Goal: Complete application form: Complete application form

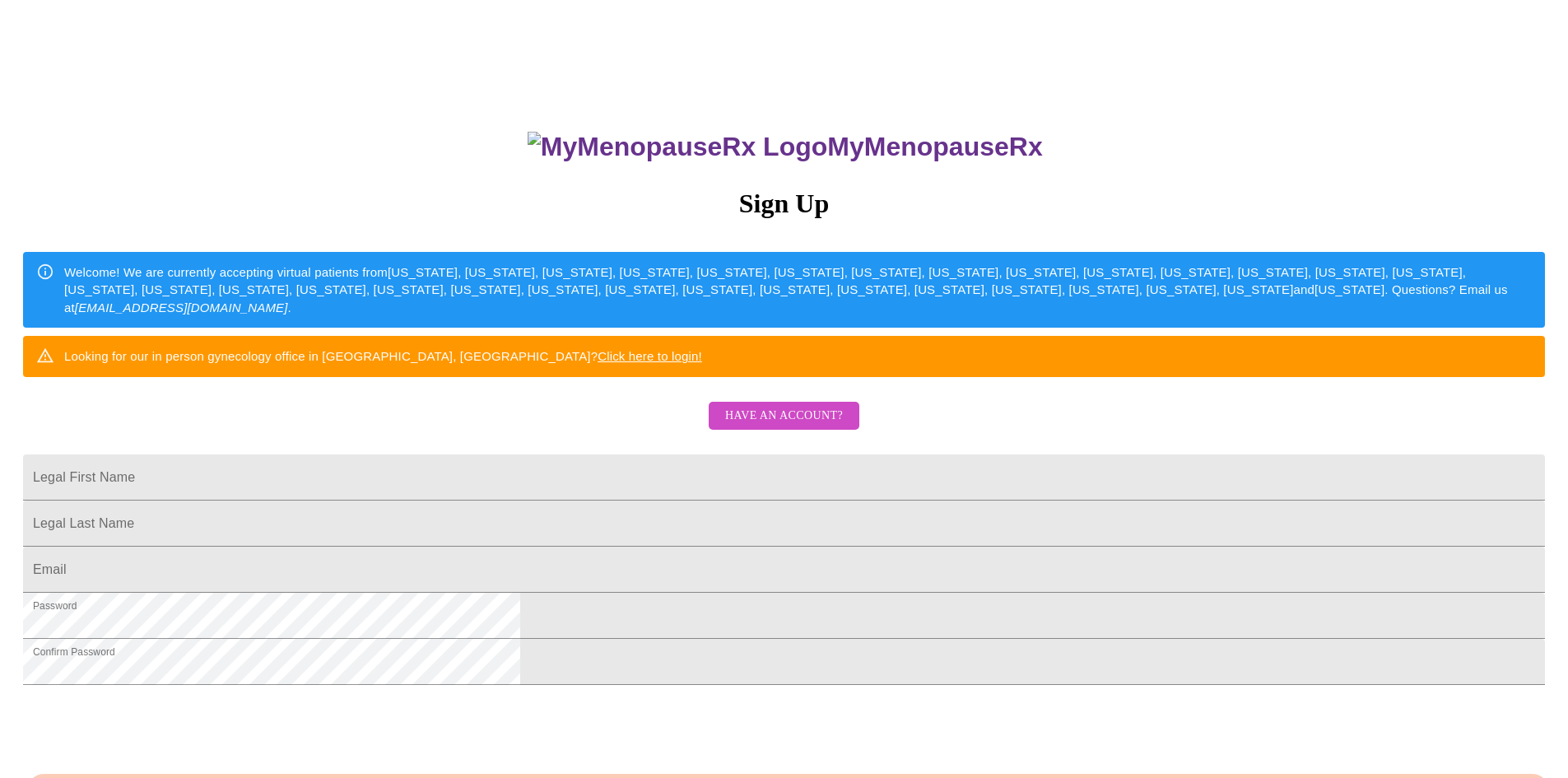
scroll to position [20, 0]
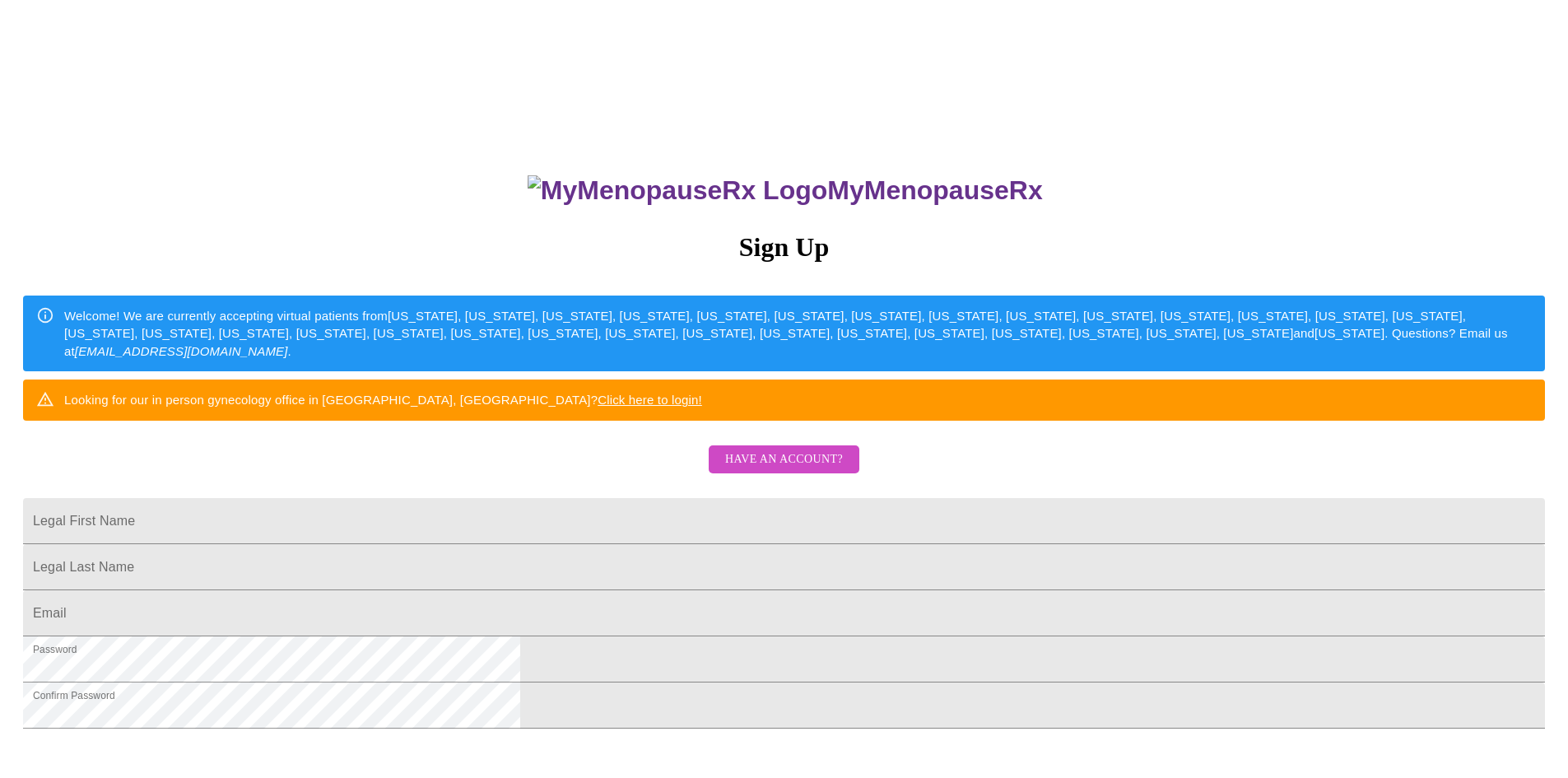
scroll to position [165, 0]
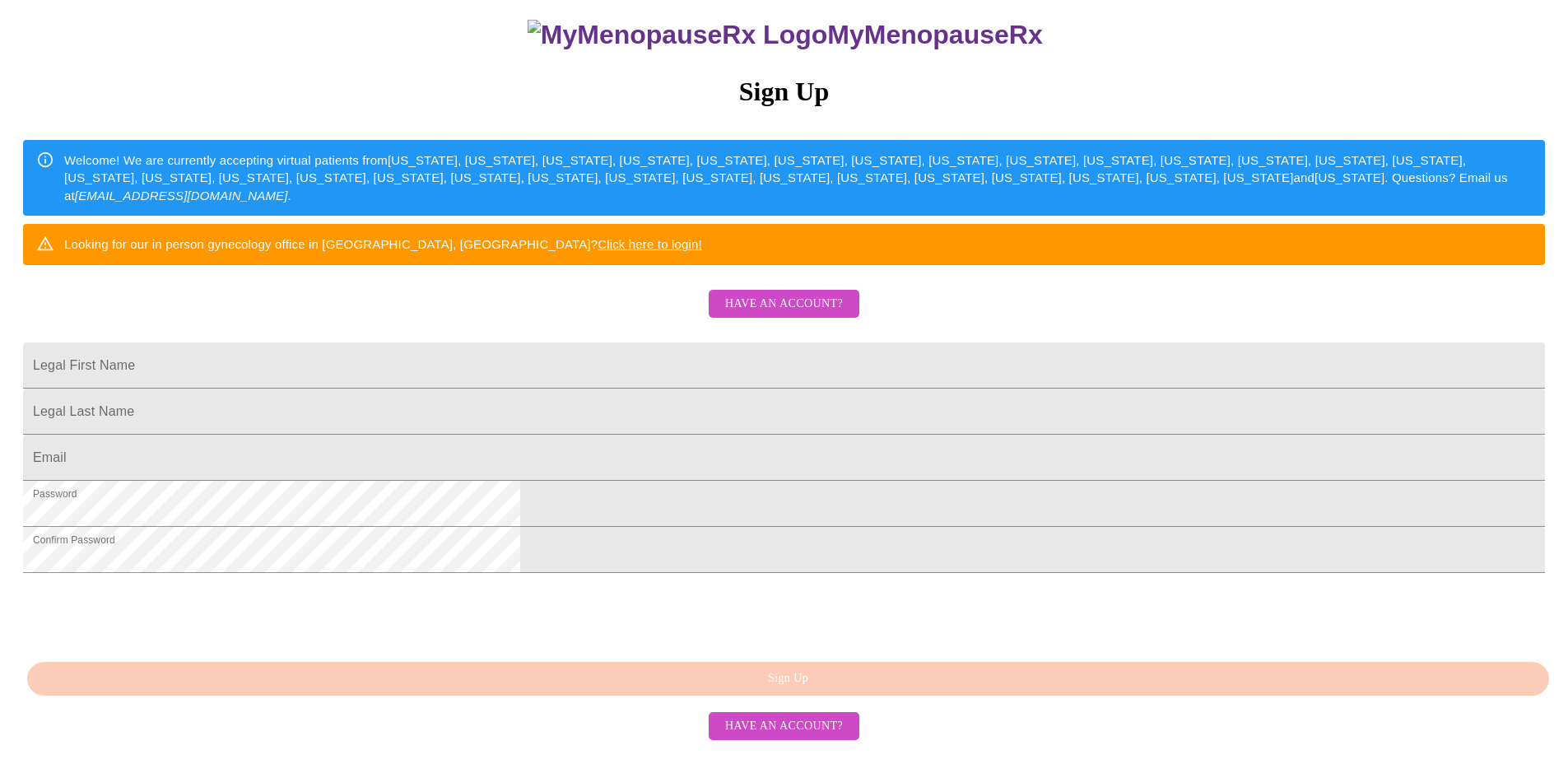
scroll to position [247, 0]
click at [598, 353] on input "Legal First Name" at bounding box center [784, 366] width 1521 height 46
click at [1094, 360] on div "MyMenopauseRx Sign Up Welcome! We are currently accepting virtual patients from…" at bounding box center [784, 304] width 1554 height 934
click at [603, 343] on input "Legal First Name" at bounding box center [784, 366] width 1521 height 46
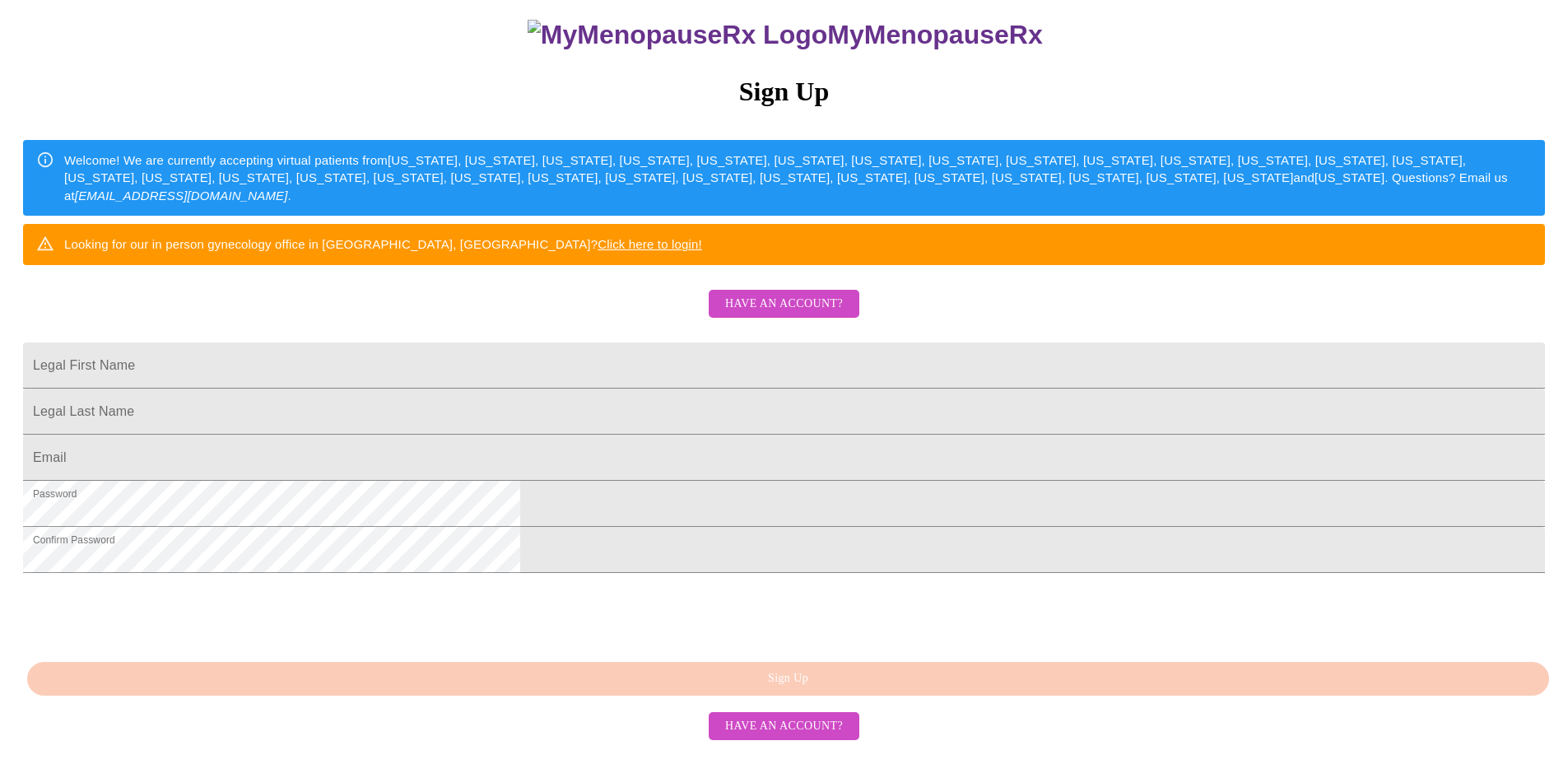
click at [1046, 408] on div "MyMenopauseRx Sign Up Welcome! We are currently accepting virtual patients from…" at bounding box center [784, 382] width 1554 height 778
click at [1182, 707] on html "MyMenopauseRx Sign Up Welcome! We are currently accepting virtual patients from…" at bounding box center [784, 304] width 1568 height 947
